Goal: Task Accomplishment & Management: Manage account settings

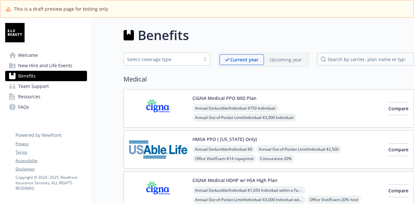
scroll to position [421, 0]
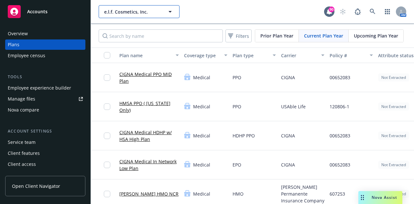
click at [147, 12] on span "e.l.f. Cosmetics, Inc." at bounding box center [132, 11] width 56 height 7
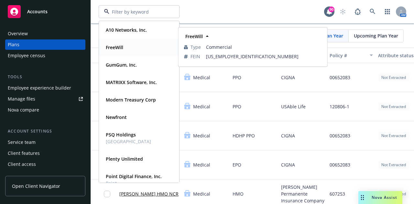
click at [126, 50] on div "FreeWill" at bounding box center [139, 47] width 72 height 9
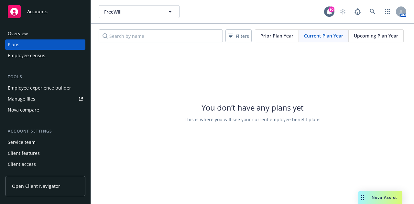
click at [37, 96] on link "Manage files" at bounding box center [45, 99] width 80 height 10
click at [31, 98] on div "Manage files" at bounding box center [22, 99] width 28 height 10
click at [46, 36] on div "Overview" at bounding box center [45, 33] width 75 height 10
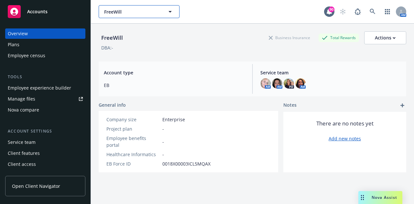
click at [144, 10] on span "FreeWill" at bounding box center [132, 11] width 56 height 7
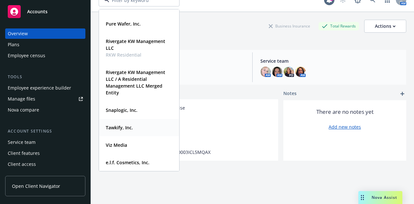
scroll to position [23, 0]
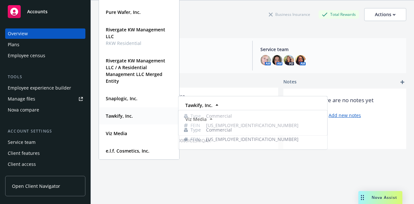
click at [120, 112] on div "Tawkify, Inc." at bounding box center [118, 115] width 31 height 9
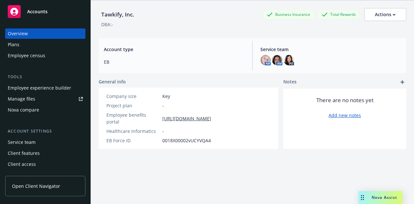
click at [28, 87] on div "Employee experience builder" at bounding box center [39, 88] width 63 height 10
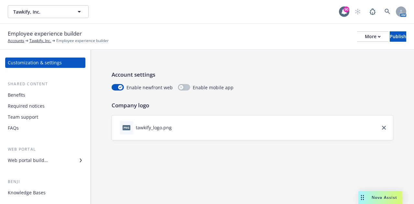
click at [33, 163] on div "Web portal builder" at bounding box center [28, 160] width 40 height 10
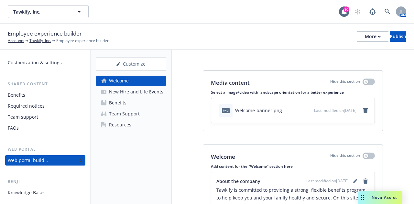
click at [124, 103] on div "Benefits" at bounding box center [117, 103] width 17 height 10
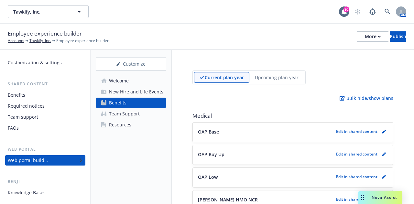
click at [21, 97] on div "Benefits" at bounding box center [16, 95] width 17 height 10
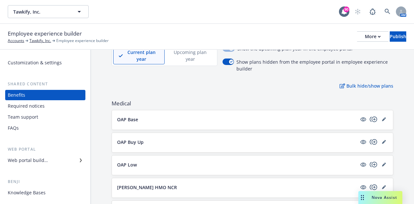
scroll to position [65, 0]
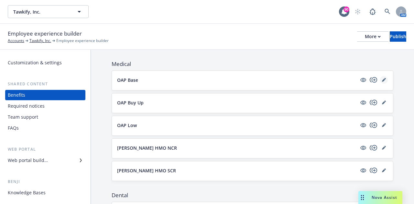
click at [380, 82] on link "editPencil" at bounding box center [384, 80] width 8 height 8
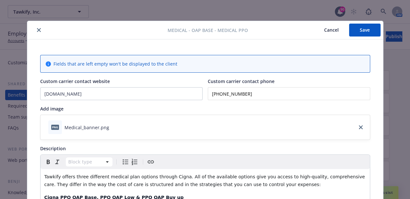
click at [37, 31] on icon "close" at bounding box center [39, 30] width 4 height 4
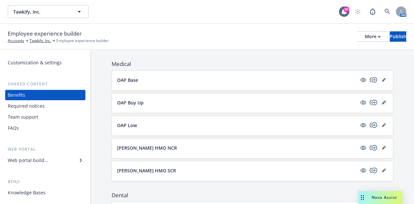
click at [382, 103] on icon "editPencil" at bounding box center [384, 103] width 4 height 4
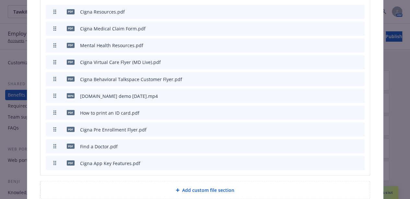
scroll to position [537, 0]
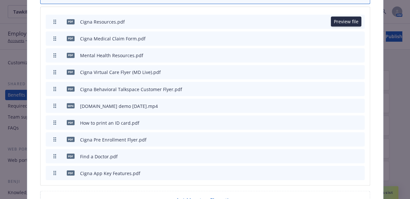
click at [345, 19] on icon "preview file" at bounding box center [348, 21] width 6 height 5
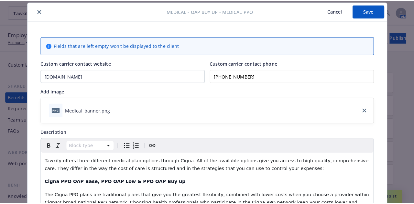
scroll to position [0, 0]
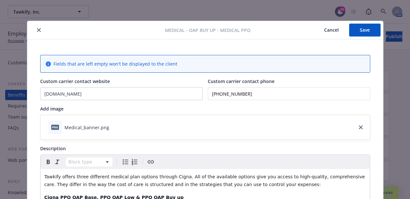
click at [37, 30] on icon "close" at bounding box center [39, 30] width 4 height 4
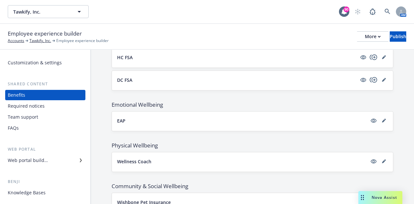
scroll to position [543, 0]
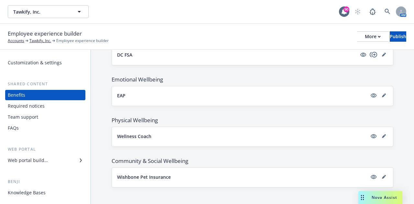
click at [54, 160] on div "Web portal builder" at bounding box center [45, 160] width 75 height 10
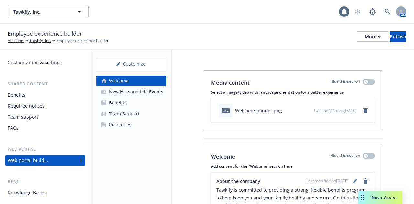
click at [121, 124] on div "Resources" at bounding box center [120, 125] width 22 height 10
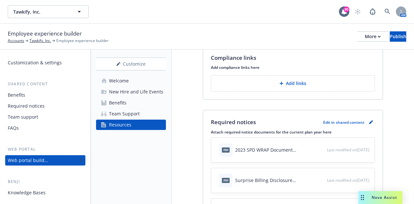
scroll to position [99, 0]
